Goal: Transaction & Acquisition: Purchase product/service

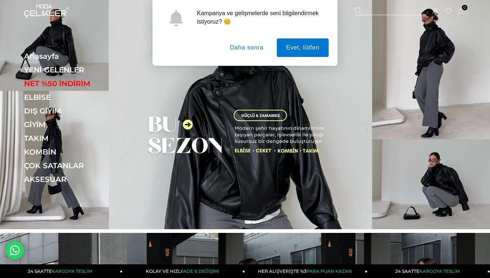
click at [253, 46] on button "Daha sonra" at bounding box center [246, 47] width 52 height 18
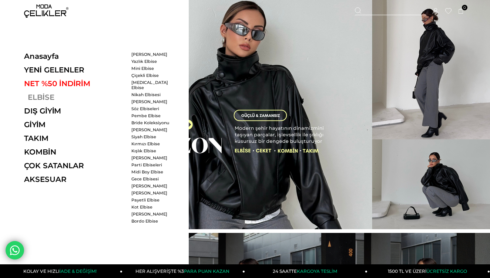
click at [45, 95] on link "ELBİSE" at bounding box center [75, 97] width 102 height 9
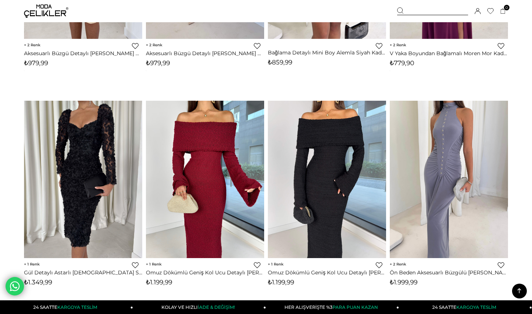
scroll to position [2881, 0]
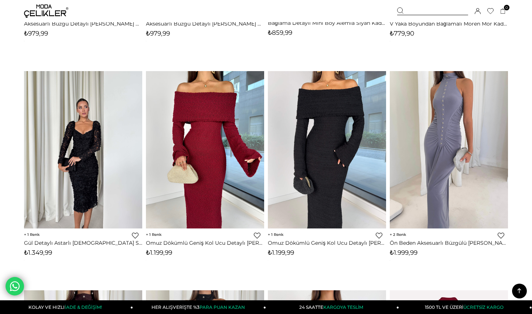
click at [99, 153] on img at bounding box center [83, 150] width 118 height 158
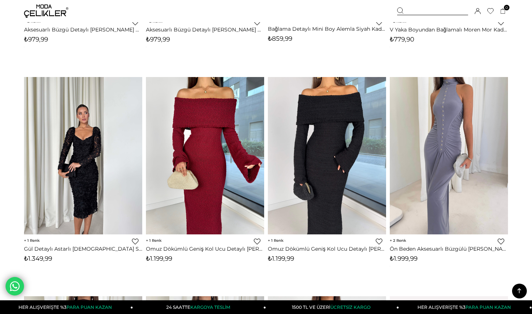
click at [91, 148] on img at bounding box center [83, 156] width 118 height 158
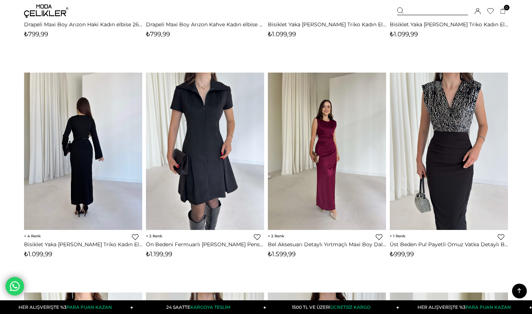
scroll to position [3992, 0]
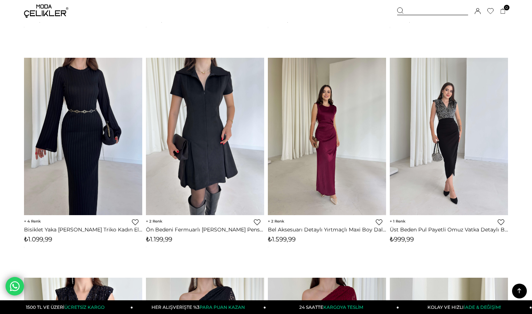
click at [440, 106] on img at bounding box center [449, 136] width 118 height 158
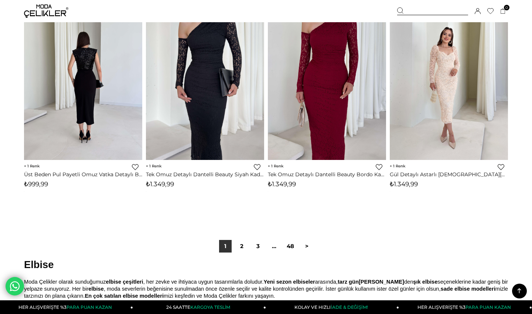
scroll to position [4268, 0]
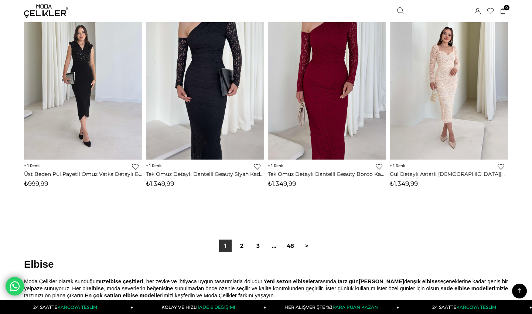
click at [89, 64] on img at bounding box center [83, 81] width 118 height 158
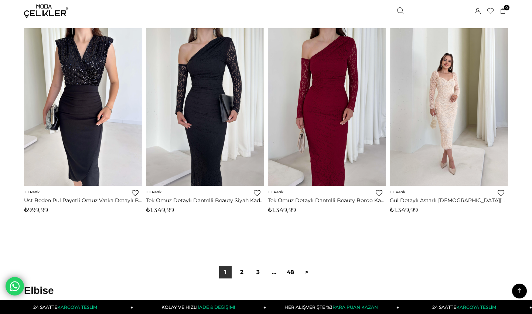
scroll to position [4265, 0]
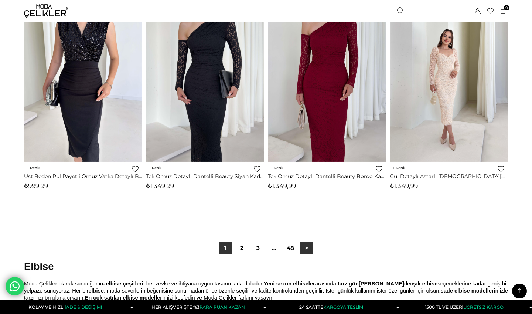
click at [308, 245] on link ">" at bounding box center [307, 247] width 13 height 13
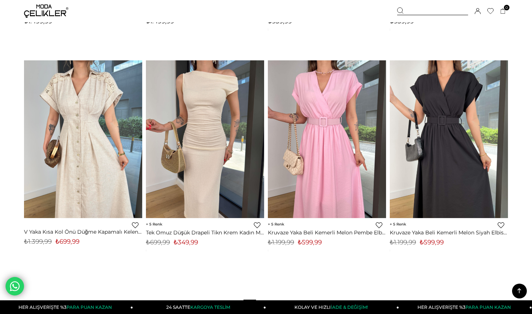
scroll to position [4228, 0]
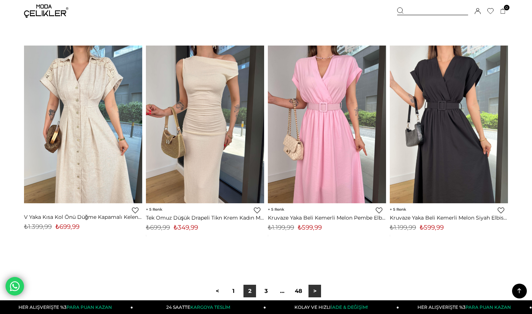
click at [318, 278] on link ">" at bounding box center [315, 290] width 13 height 13
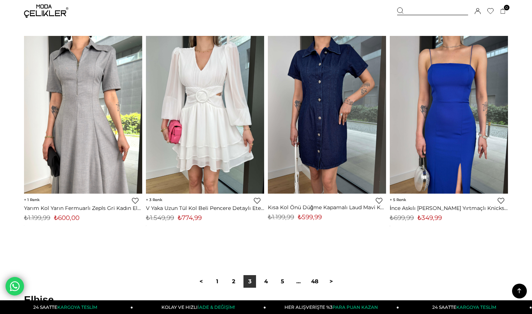
scroll to position [4264, 0]
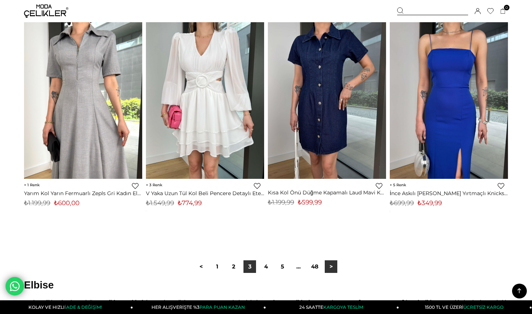
click at [332, 263] on link ">" at bounding box center [331, 266] width 13 height 13
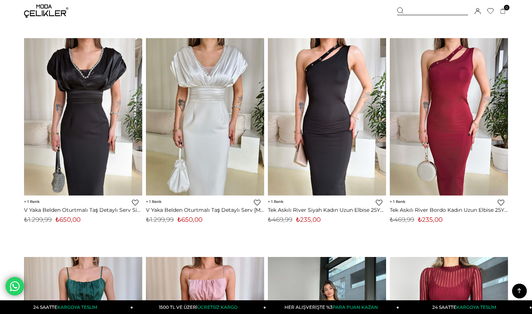
scroll to position [1399, 0]
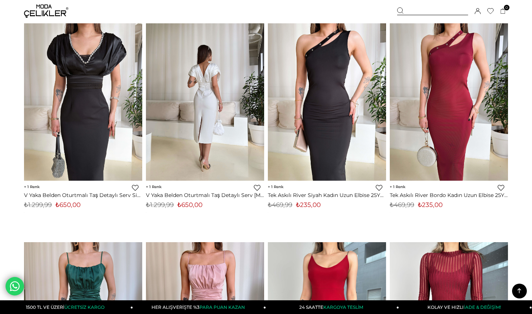
click at [226, 153] on img at bounding box center [205, 102] width 118 height 158
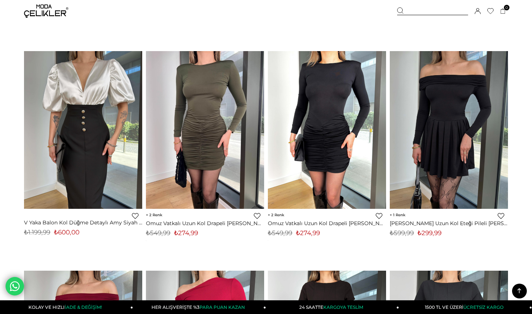
scroll to position [2248, 0]
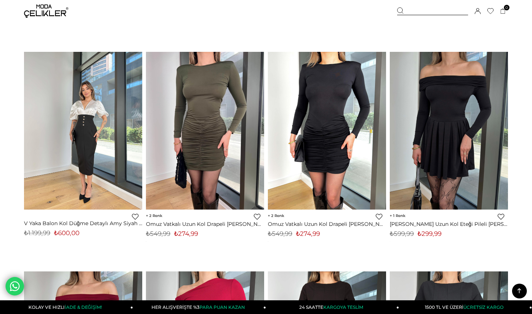
click at [76, 110] on img at bounding box center [83, 131] width 118 height 158
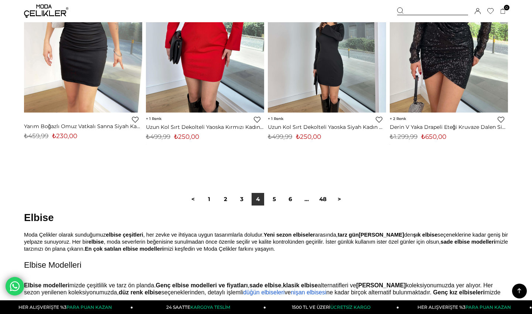
scroll to position [4357, 0]
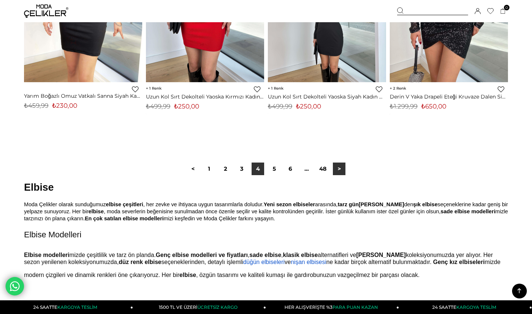
click at [339, 163] on link ">" at bounding box center [339, 168] width 13 height 13
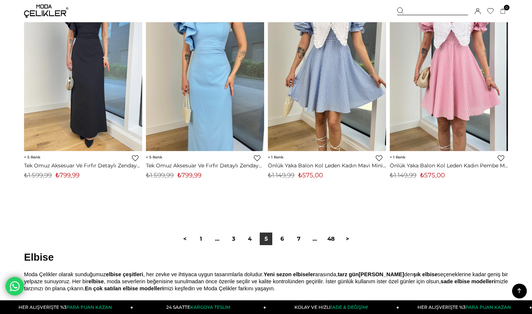
scroll to position [4320, 0]
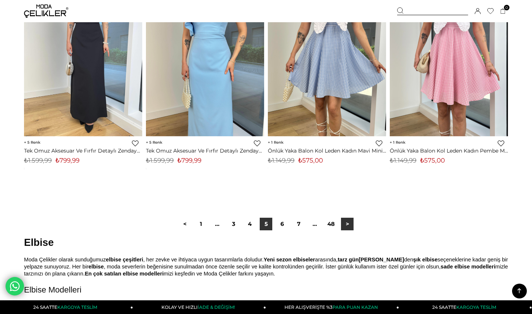
click at [346, 222] on link ">" at bounding box center [347, 223] width 13 height 13
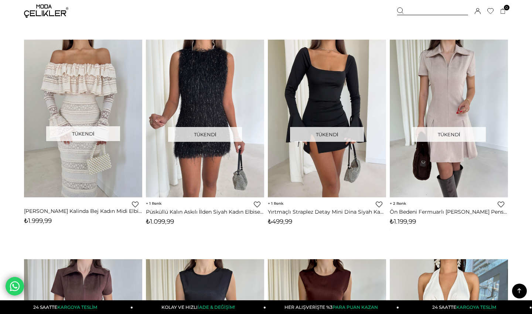
scroll to position [3884, 0]
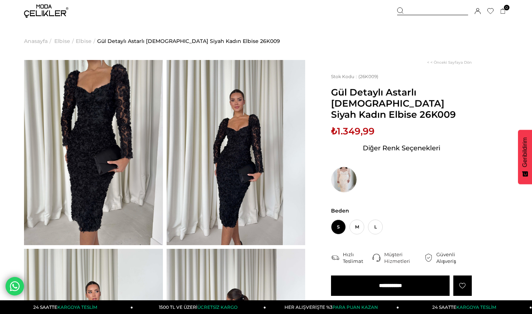
click at [244, 164] on img at bounding box center [236, 152] width 139 height 185
click at [229, 161] on img at bounding box center [236, 152] width 139 height 185
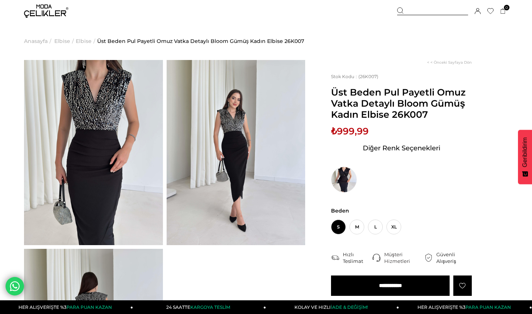
click at [103, 145] on img at bounding box center [93, 152] width 139 height 185
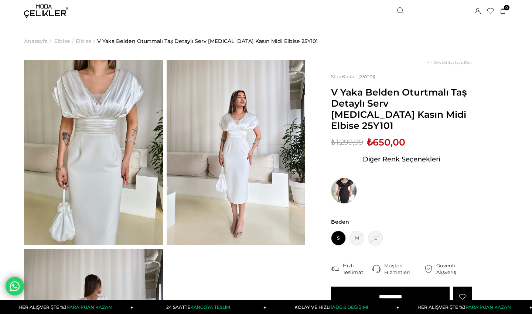
click at [345, 179] on img at bounding box center [344, 190] width 26 height 26
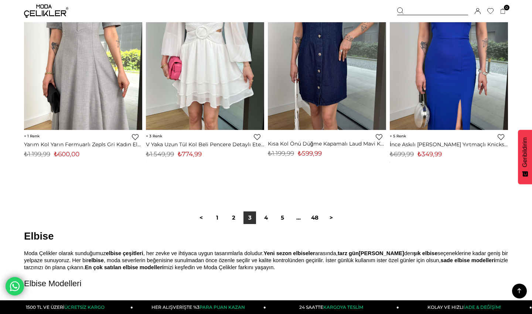
scroll to position [4327, 0]
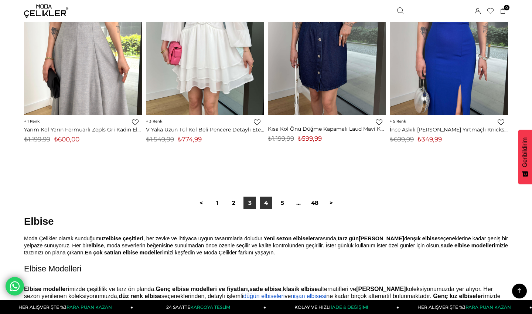
click at [264, 201] on link "4" at bounding box center [266, 202] width 13 height 13
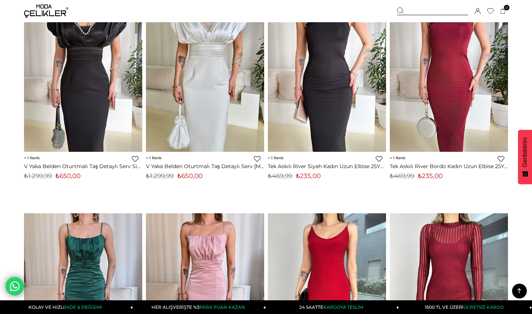
scroll to position [1445, 0]
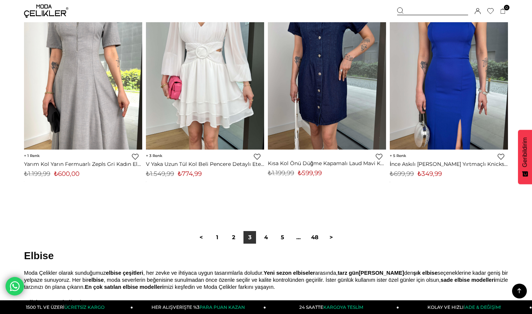
scroll to position [4308, 0]
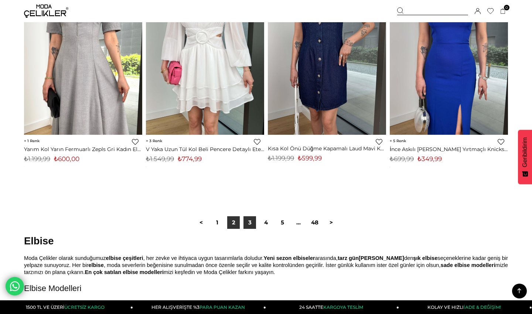
click at [231, 220] on link "2" at bounding box center [233, 222] width 13 height 13
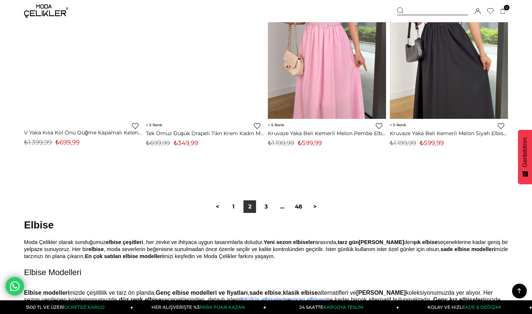
scroll to position [4313, 0]
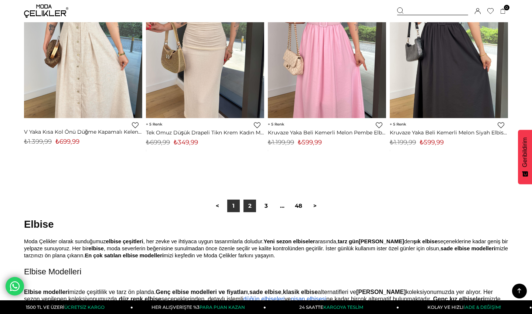
click at [232, 207] on link "1" at bounding box center [233, 205] width 13 height 13
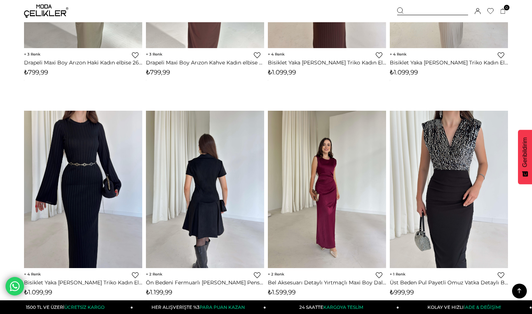
scroll to position [3954, 0]
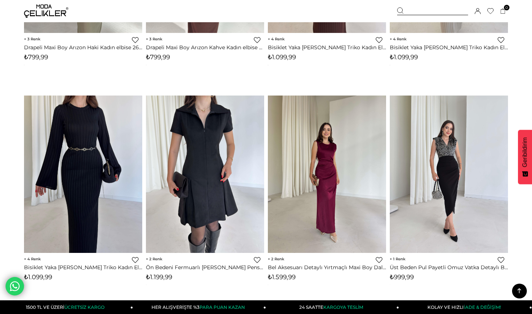
click at [433, 197] on img at bounding box center [449, 174] width 118 height 158
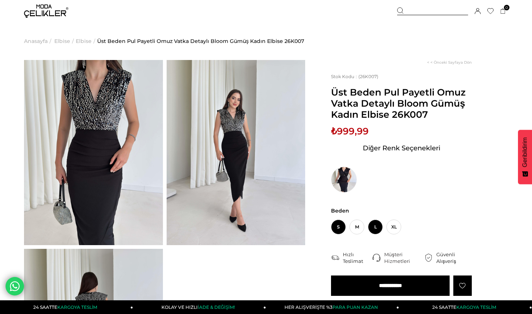
click at [371, 227] on span "L" at bounding box center [375, 226] width 15 height 15
click at [247, 189] on img at bounding box center [236, 152] width 139 height 185
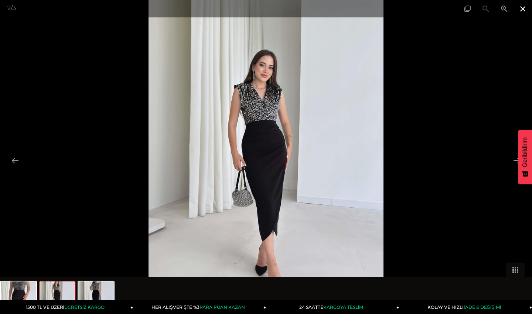
click at [525, 8] on span at bounding box center [523, 8] width 18 height 17
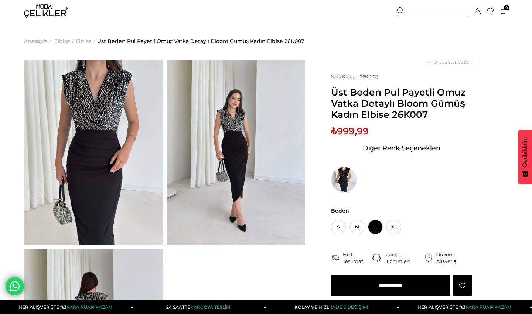
click at [403, 283] on input "**********" at bounding box center [390, 285] width 119 height 20
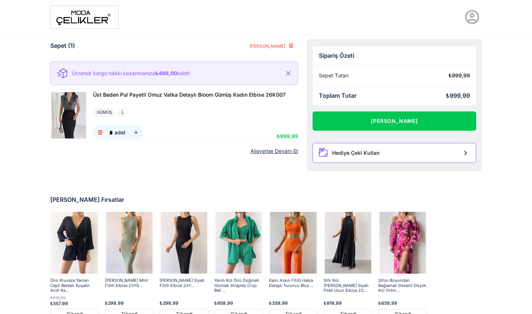
click at [346, 152] on div "Hediye Çeki Kullan" at bounding box center [356, 153] width 48 height 6
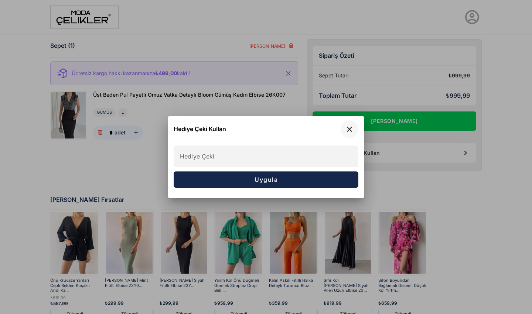
click at [353, 128] on icon "button" at bounding box center [349, 129] width 9 height 9
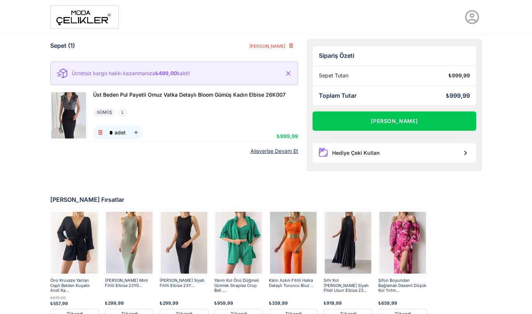
click at [73, 108] on img at bounding box center [68, 115] width 35 height 46
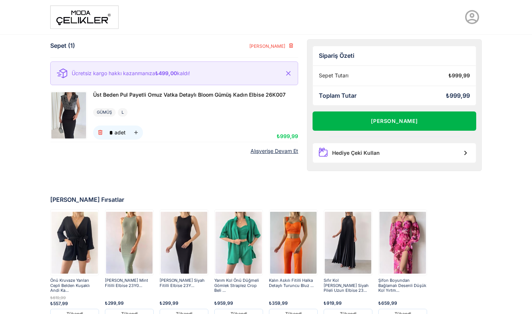
click at [377, 119] on button "[PERSON_NAME]" at bounding box center [395, 120] width 164 height 19
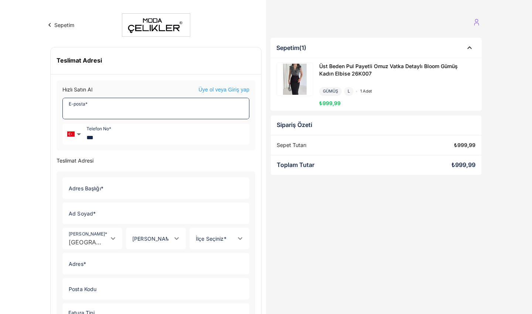
click at [166, 105] on input "E-posta *" at bounding box center [154, 108] width 182 height 21
click at [303, 230] on div "Sepetim (1) Üst Beden Pul Payetli Omuz Vatka Detaylı Bloom Gümüş Kadın Elbise 2…" at bounding box center [376, 227] width 220 height 389
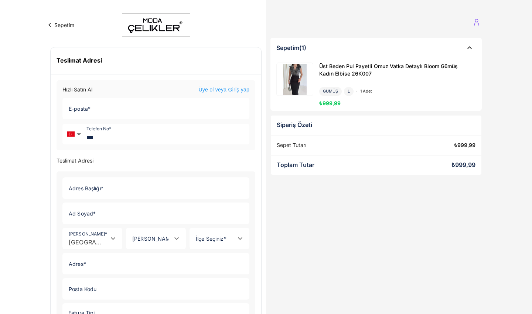
click at [235, 89] on link "Üye ol veya Giriş yap" at bounding box center [224, 89] width 51 height 7
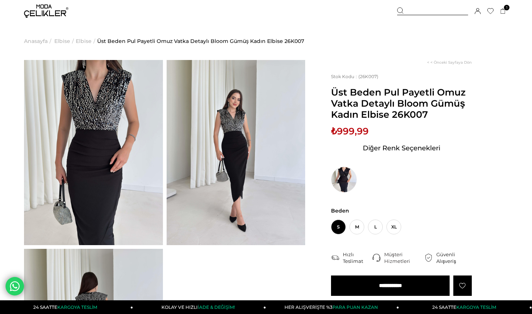
click at [200, 128] on img at bounding box center [236, 152] width 139 height 185
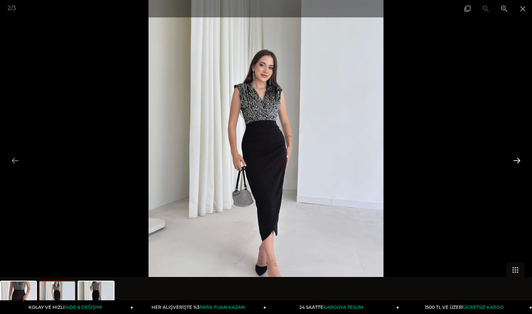
click at [519, 162] on button at bounding box center [518, 160] width 16 height 14
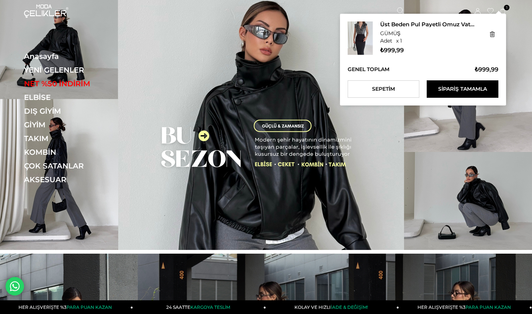
click at [489, 9] on span "1" at bounding box center [507, 8] width 6 height 6
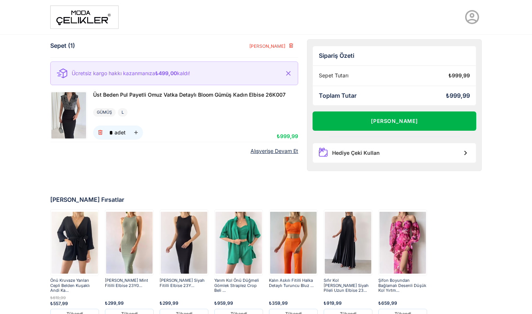
click at [369, 119] on button "[PERSON_NAME]" at bounding box center [395, 120] width 164 height 19
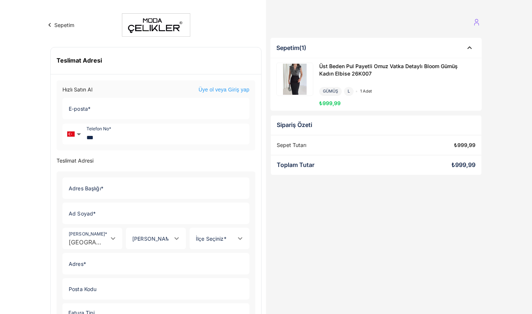
click at [237, 89] on link "Üye ol veya Giriş yap" at bounding box center [224, 89] width 51 height 7
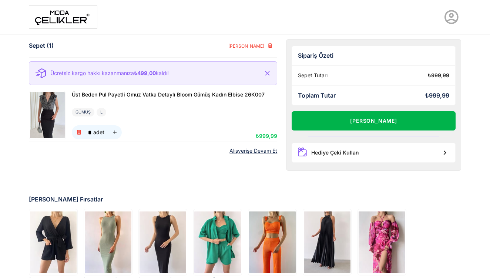
click at [358, 127] on button "Alışverişi Tamamla" at bounding box center [373, 120] width 164 height 19
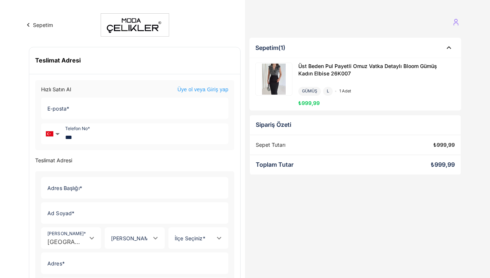
click at [187, 90] on link "Üye ol veya Giriş yap" at bounding box center [202, 89] width 51 height 7
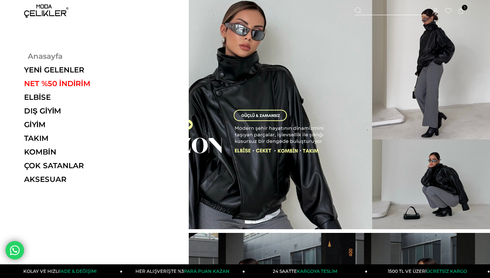
click at [41, 59] on link "Anasayfa" at bounding box center [75, 56] width 102 height 9
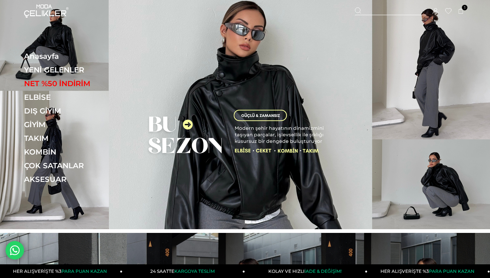
click at [376, 9] on div at bounding box center [390, 11] width 71 height 8
type input "*****"
